Goal: Check status

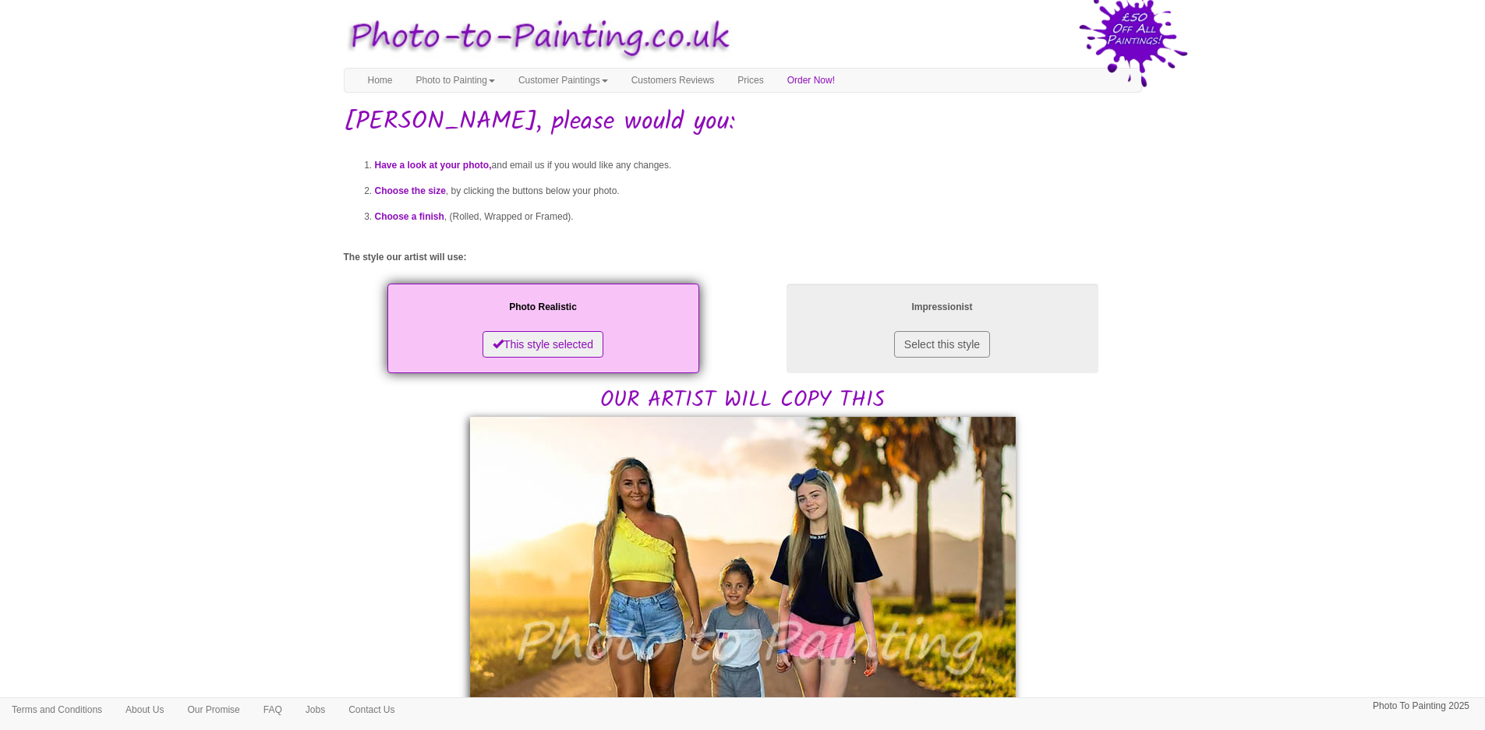
scroll to position [312, 0]
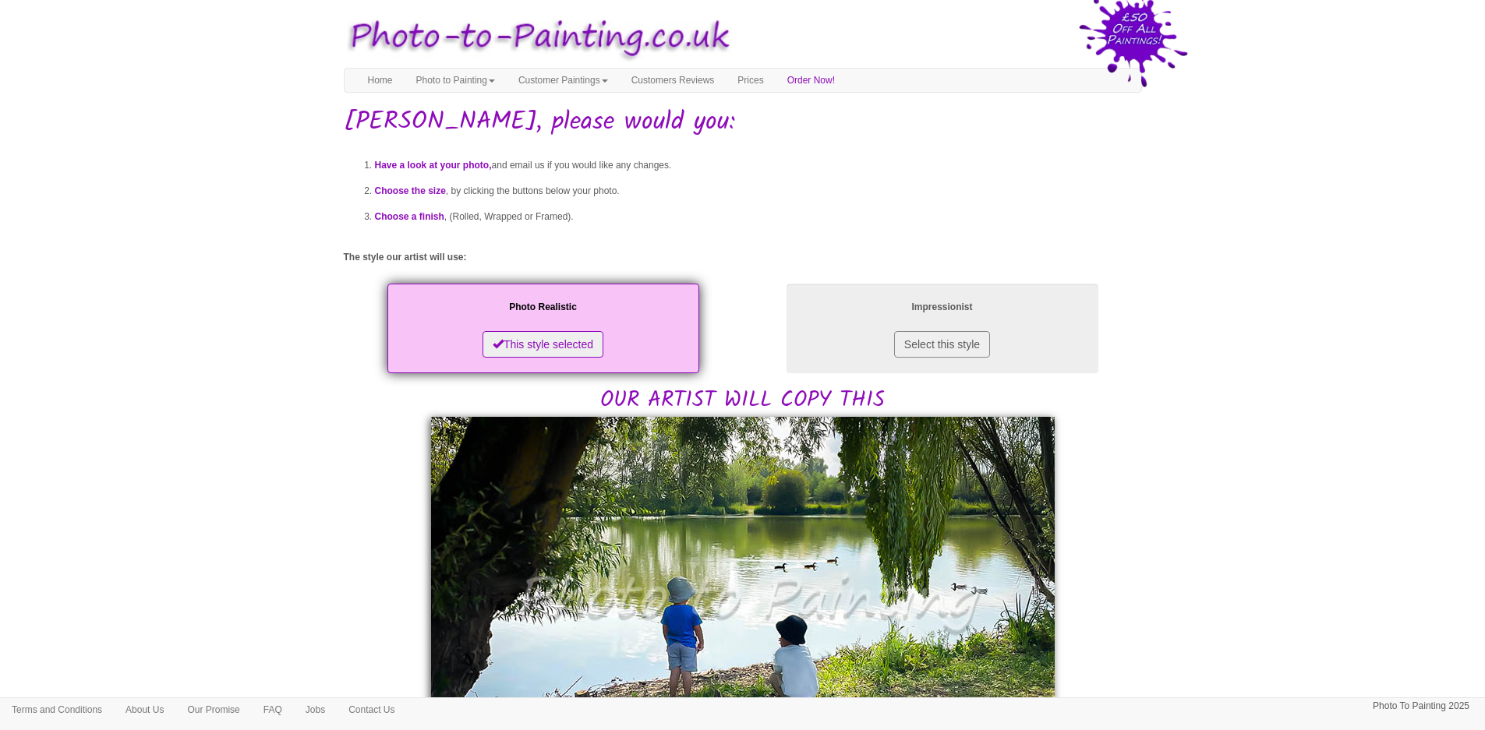
scroll to position [312, 0]
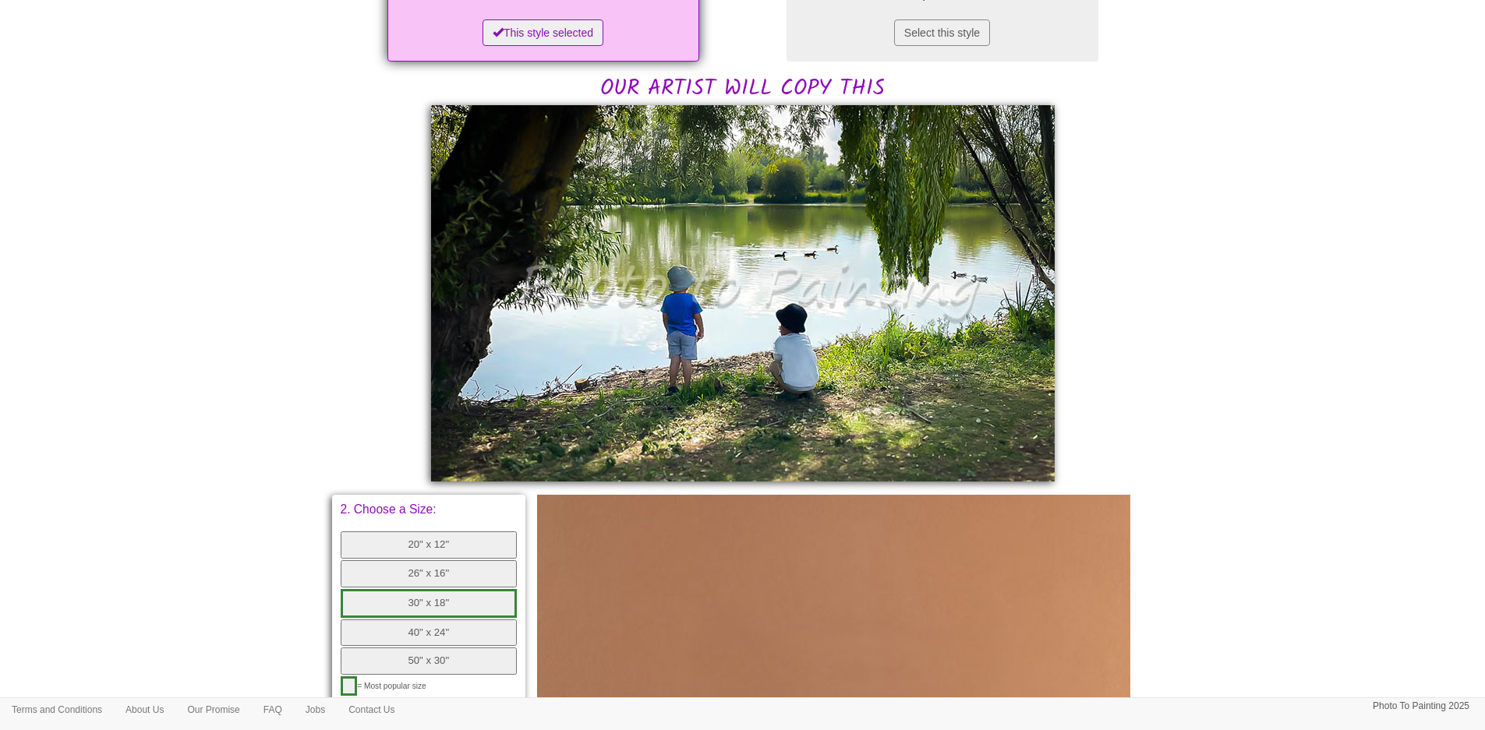
click at [126, 342] on body "Your painting - risk free Toggle navigation Menu Home Photo to Painting Photo t…" at bounding box center [742, 423] width 1485 height 1455
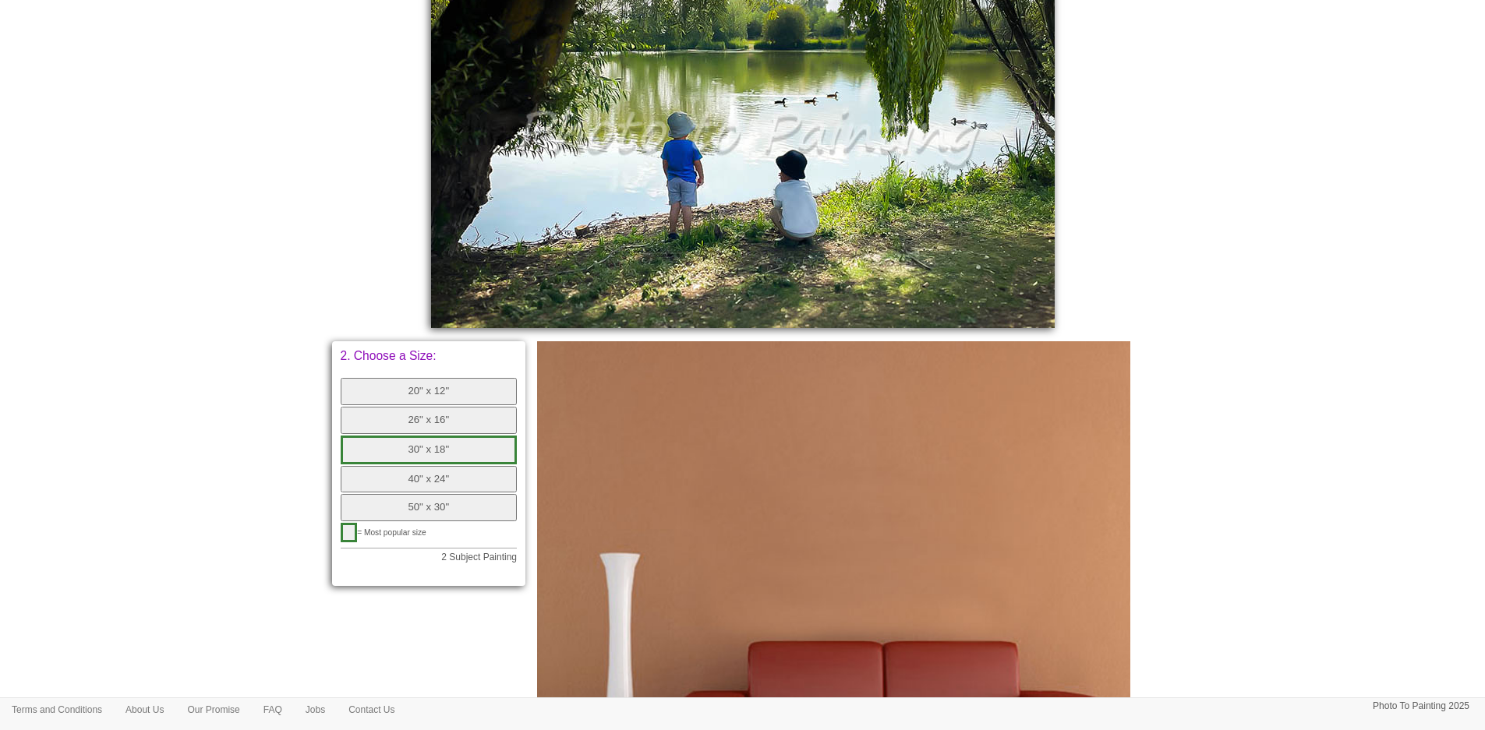
scroll to position [624, 0]
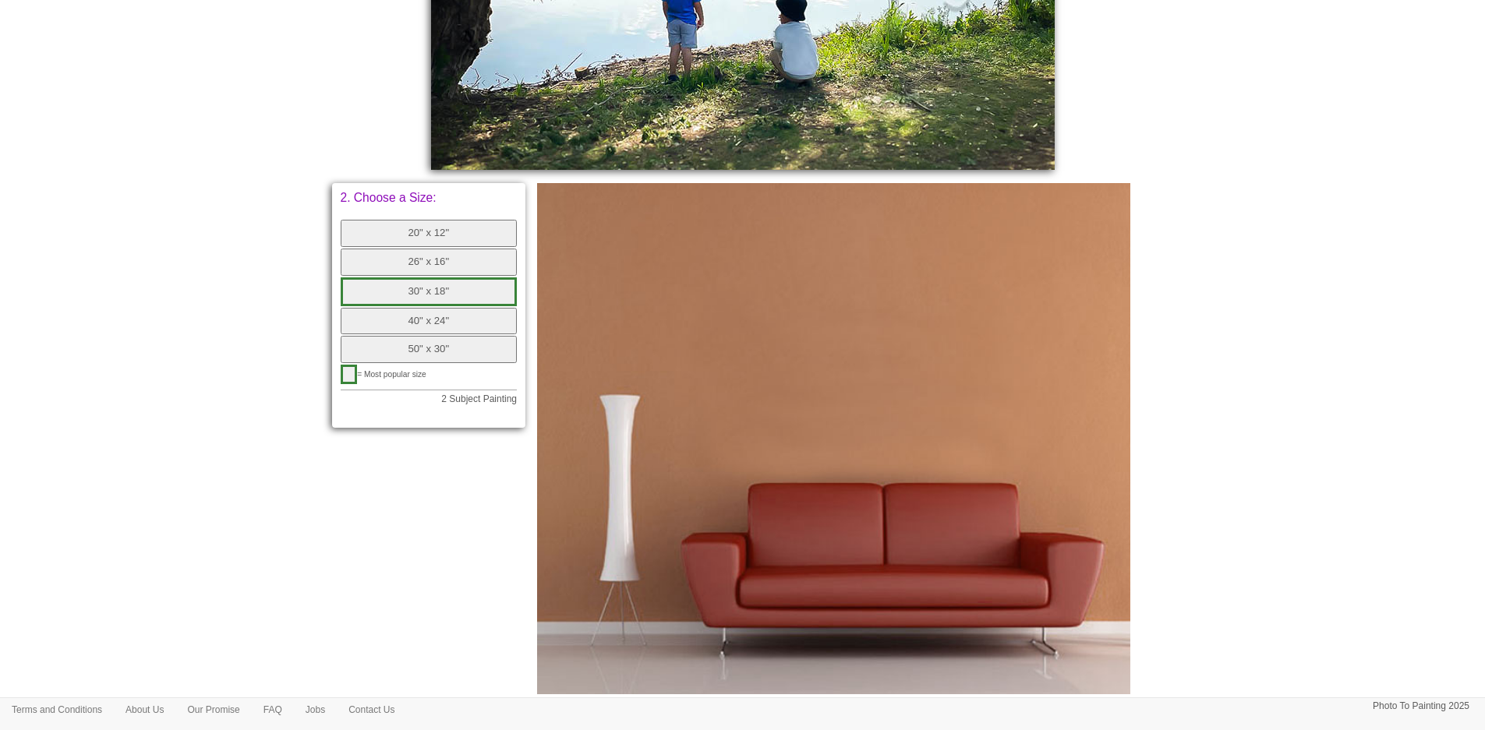
click at [369, 292] on button "30" x 18"" at bounding box center [429, 292] width 177 height 29
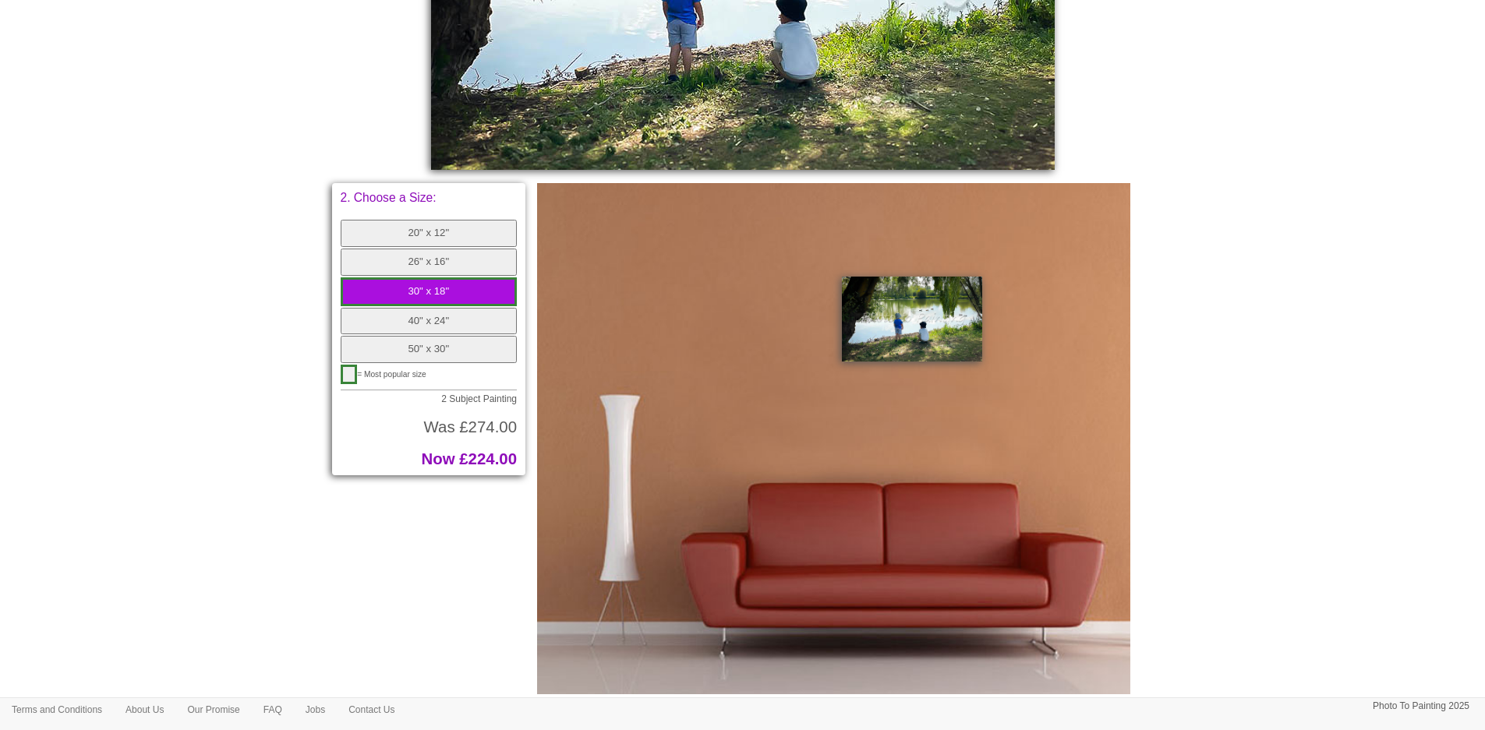
click at [391, 264] on button "26" x 16"" at bounding box center [429, 262] width 177 height 27
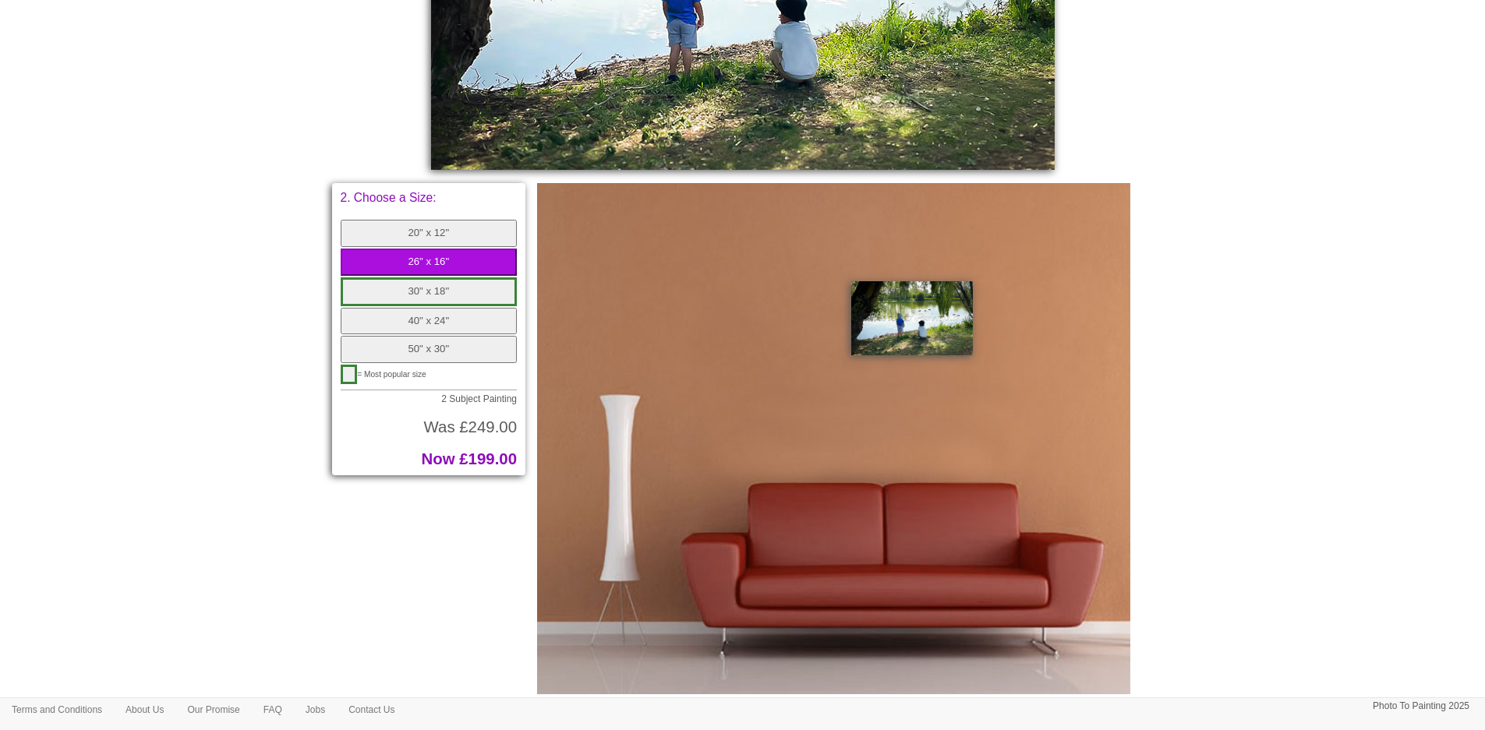
click at [1204, 161] on body "Your painting - risk free Toggle navigation Menu Home Photo to Painting Photo t…" at bounding box center [742, 444] width 1485 height 2120
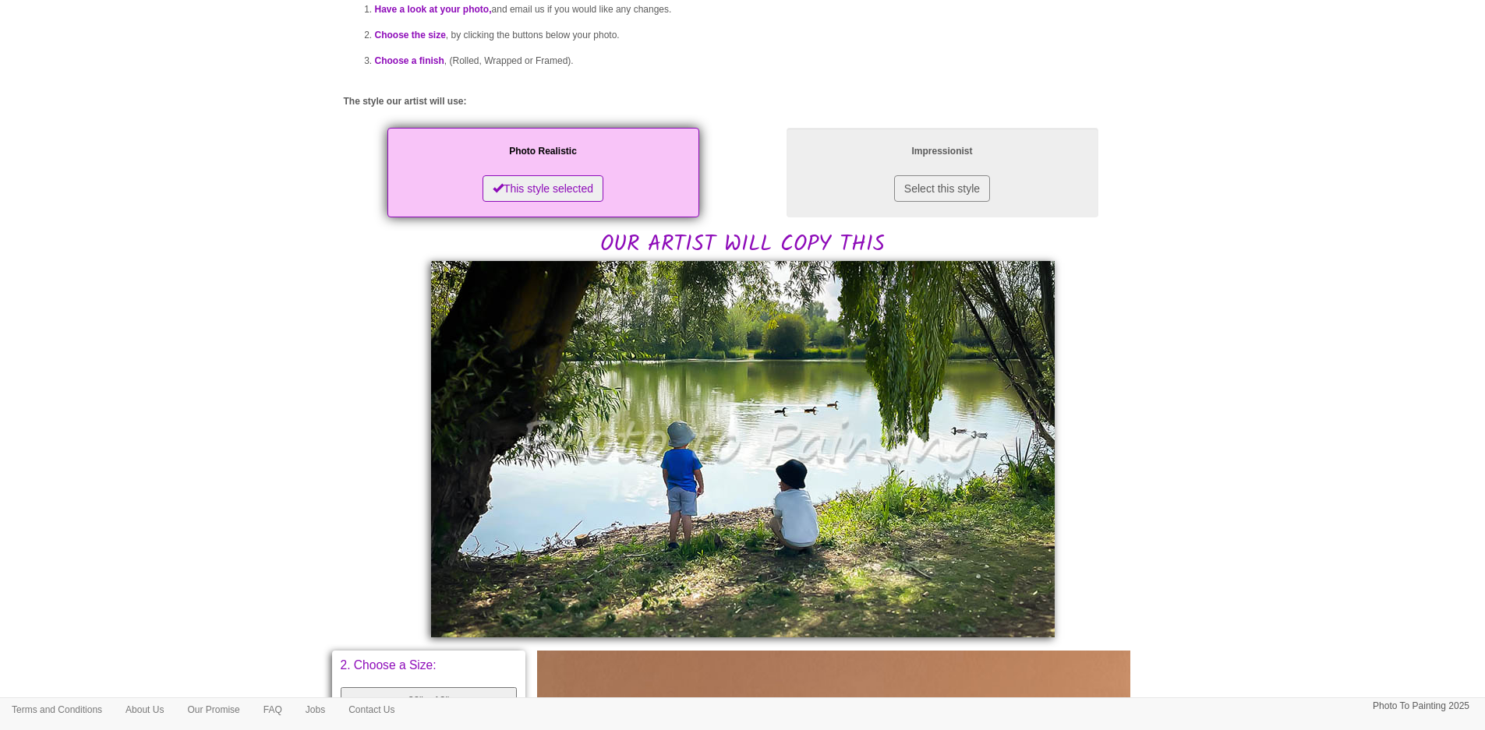
scroll to position [312, 0]
